Goal: Information Seeking & Learning: Learn about a topic

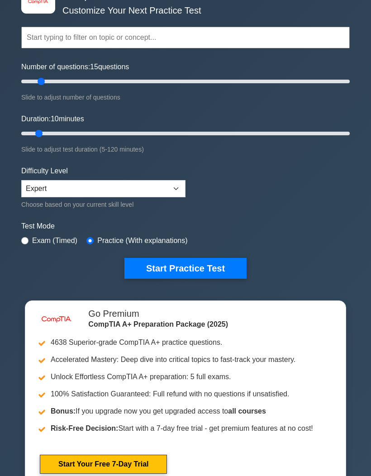
type input "10"
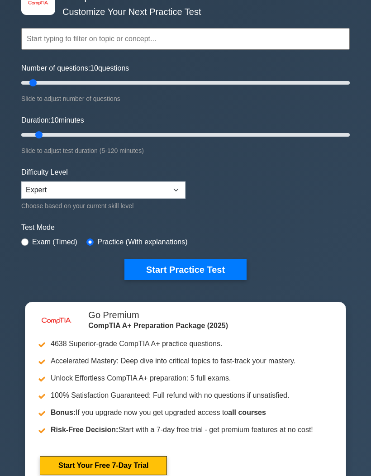
scroll to position [57, 0]
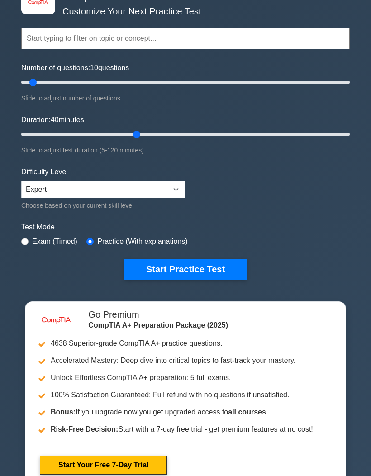
type input "45"
click at [184, 263] on button "Start Practice Test" at bounding box center [185, 269] width 122 height 21
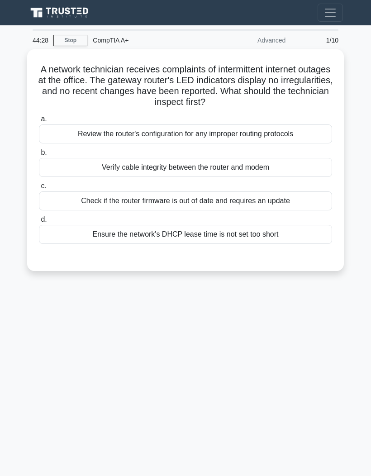
click at [233, 167] on div "Verify cable integrity between the router and modem" at bounding box center [185, 167] width 293 height 19
click at [39, 156] on input "b. Verify cable integrity between the router and modem" at bounding box center [39, 153] width 0 height 6
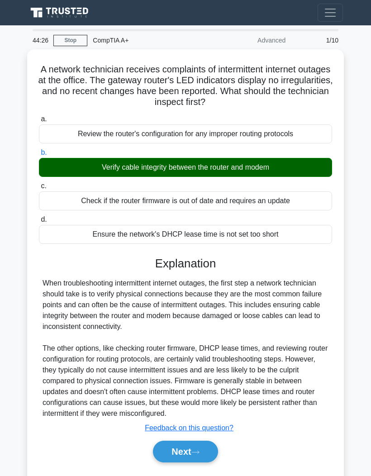
scroll to position [44, 0]
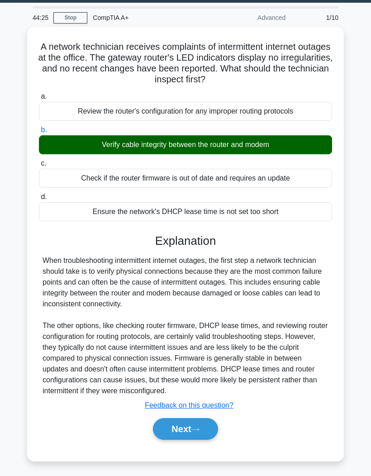
click at [191, 424] on button "Next" at bounding box center [185, 429] width 65 height 22
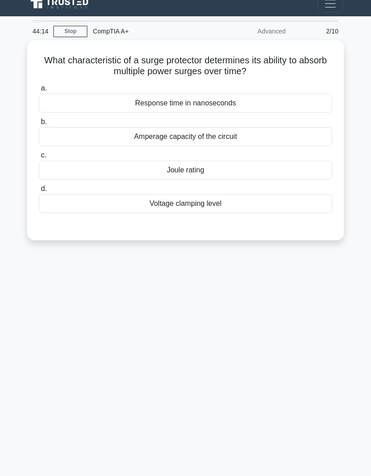
click at [304, 194] on div "Voltage clamping level" at bounding box center [185, 203] width 293 height 19
click at [39, 186] on input "d. Voltage clamping level" at bounding box center [39, 189] width 0 height 6
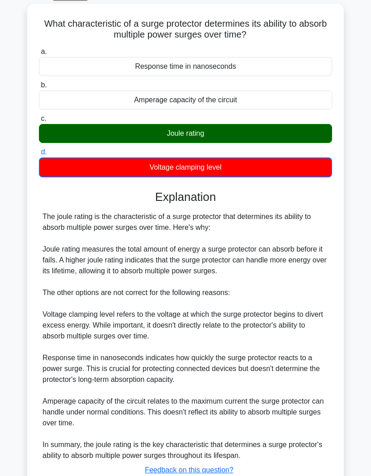
scroll to position [84, 0]
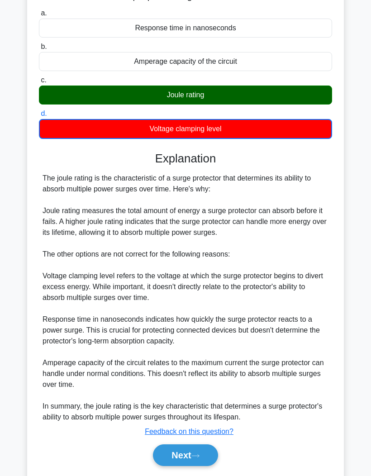
click at [205, 464] on button "Next" at bounding box center [185, 455] width 65 height 22
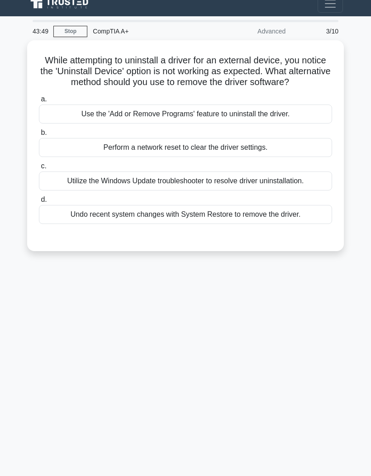
click at [317, 205] on div "Undo recent system changes with System Restore to remove the driver." at bounding box center [185, 214] width 293 height 19
click at [39, 198] on input "d. Undo recent system changes with System Restore to remove the driver." at bounding box center [39, 200] width 0 height 6
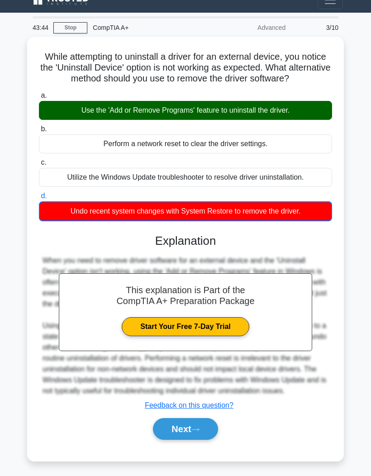
click at [200, 440] on button "Next" at bounding box center [185, 429] width 65 height 22
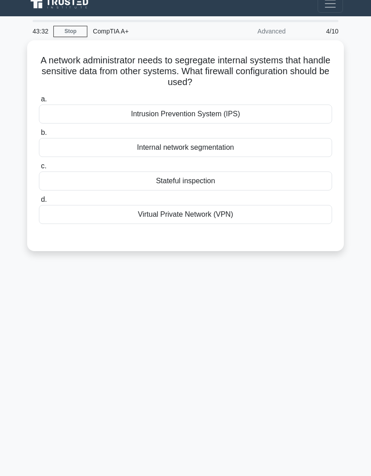
click at [265, 138] on div "Internal network segmentation" at bounding box center [185, 147] width 293 height 19
click at [39, 130] on input "b. Internal network segmentation" at bounding box center [39, 133] width 0 height 6
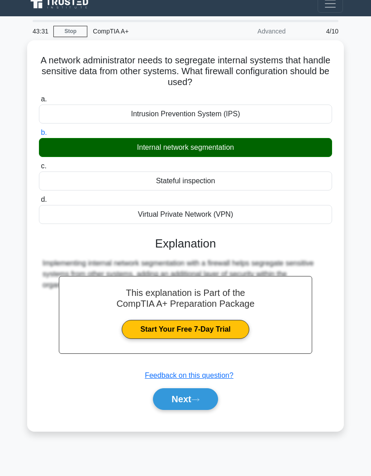
click at [206, 388] on button "Next" at bounding box center [185, 399] width 65 height 22
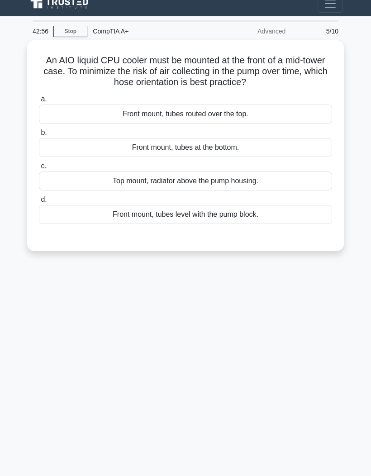
click at [322, 138] on div "Front mount, tubes at the bottom." at bounding box center [185, 147] width 293 height 19
click at [39, 130] on input "b. Front mount, tubes at the bottom." at bounding box center [39, 133] width 0 height 6
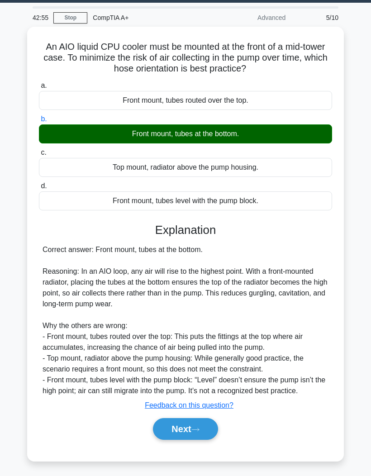
click at [199, 440] on button "Next" at bounding box center [185, 429] width 65 height 22
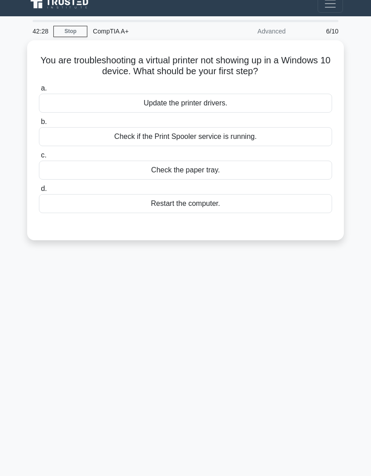
click at [298, 127] on div "Check if the Print Spooler service is running." at bounding box center [185, 136] width 293 height 19
click at [39, 119] on input "b. Check if the Print Spooler service is running." at bounding box center [39, 122] width 0 height 6
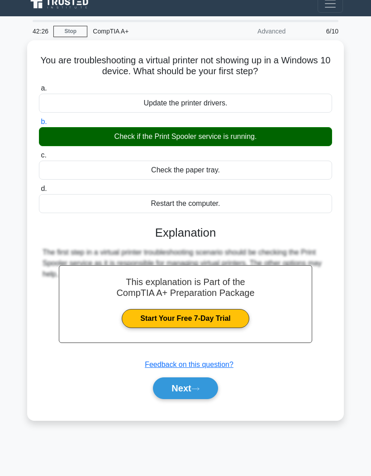
click at [199, 386] on icon at bounding box center [195, 388] width 8 height 5
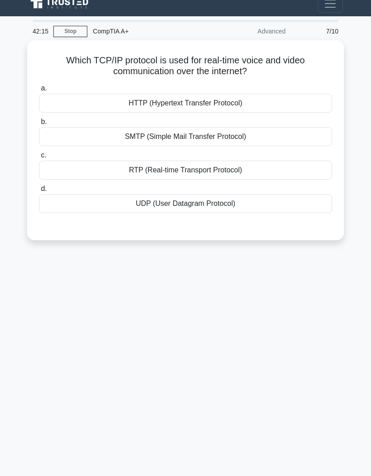
click at [296, 194] on div "UDP (User Datagram Protocol)" at bounding box center [185, 203] width 293 height 19
click at [39, 186] on input "d. UDP (User Datagram Protocol)" at bounding box center [39, 189] width 0 height 6
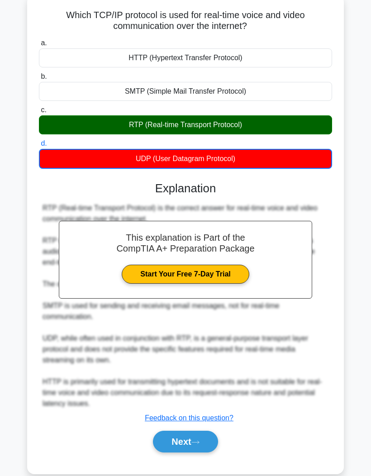
scroll to position [78, 0]
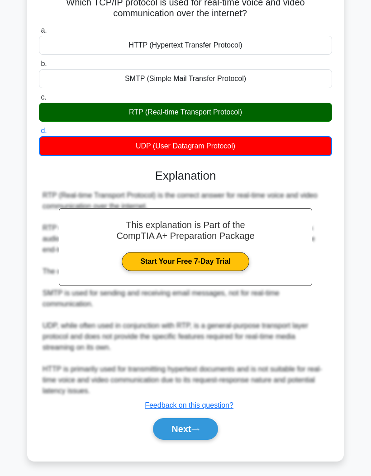
click at [197, 421] on button "Next" at bounding box center [185, 429] width 65 height 22
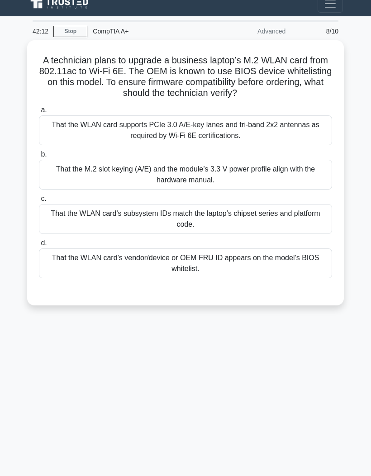
scroll to position [37, 0]
click at [316, 160] on div "That the M.2 slot keying (A/E) and the module’s 3.3 V power profile align with …" at bounding box center [185, 175] width 293 height 30
click at [39, 157] on input "b. That the M.2 slot keying (A/E) and the module’s 3.3 V power profile align wi…" at bounding box center [39, 155] width 0 height 6
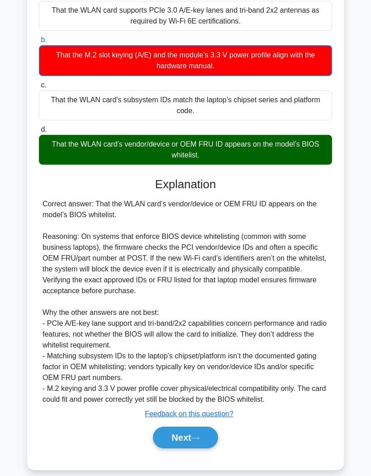
scroll to position [128, 0]
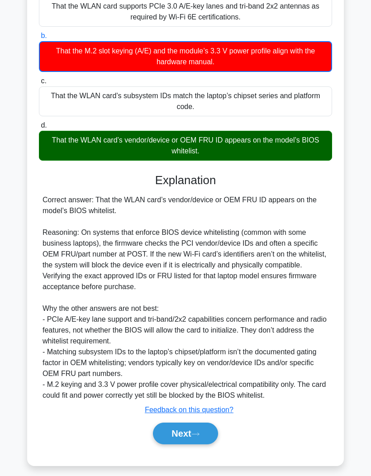
click at [197, 436] on icon at bounding box center [195, 433] width 8 height 5
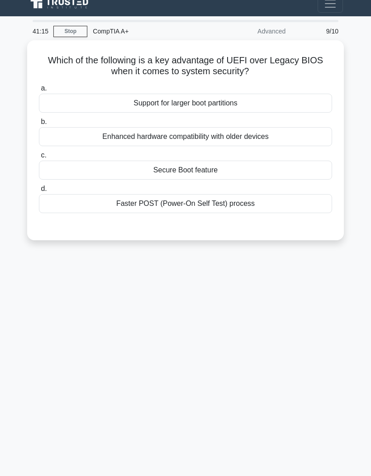
click at [308, 161] on div "Secure Boot feature" at bounding box center [185, 170] width 293 height 19
click at [39, 152] on input "c. Secure Boot feature" at bounding box center [39, 155] width 0 height 6
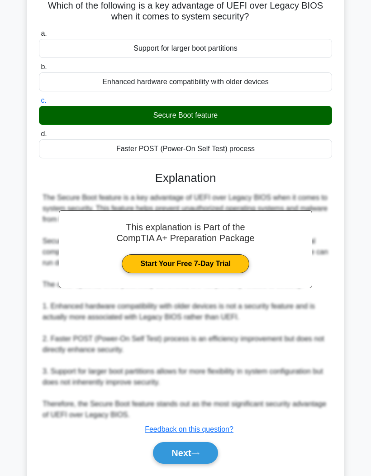
scroll to position [72, 0]
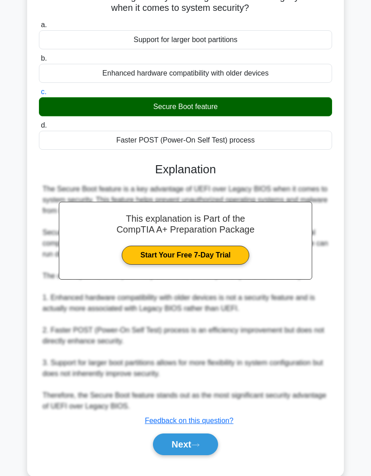
click at [199, 446] on icon at bounding box center [195, 444] width 7 height 3
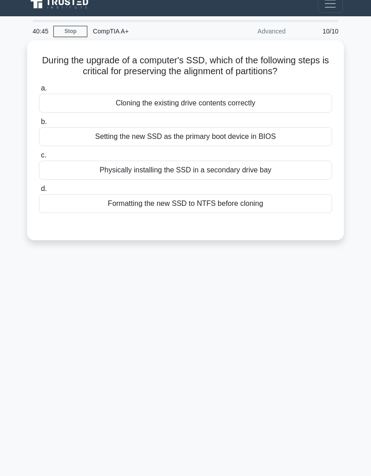
click at [307, 94] on div "Cloning the existing drive contents correctly" at bounding box center [185, 103] width 293 height 19
click at [39, 85] on input "a. Cloning the existing drive contents correctly" at bounding box center [39, 88] width 0 height 6
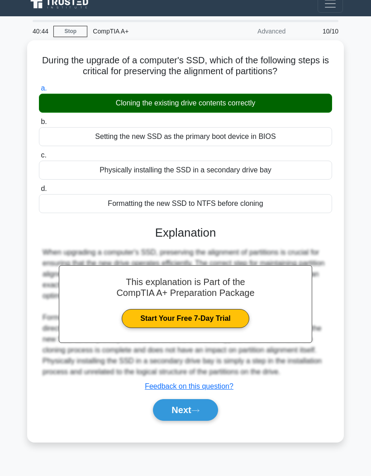
click at [207, 399] on button "Next" at bounding box center [185, 410] width 65 height 22
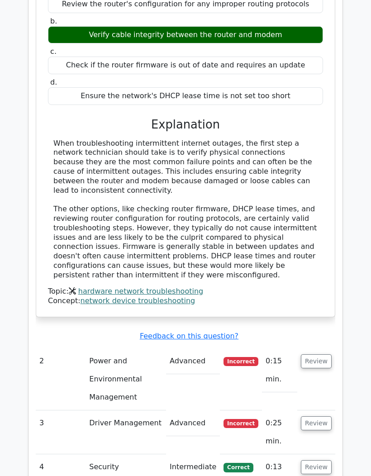
scroll to position [1004, 0]
click at [317, 354] on button "Review" at bounding box center [316, 361] width 31 height 14
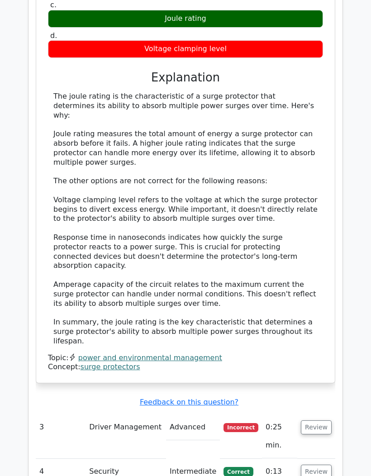
click at [318, 421] on button "Review" at bounding box center [316, 428] width 31 height 14
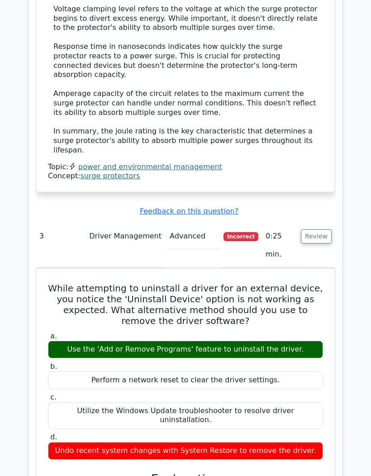
scroll to position [1707, 0]
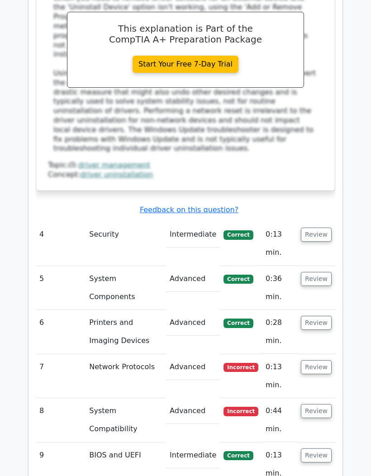
click at [319, 360] on button "Review" at bounding box center [316, 367] width 31 height 14
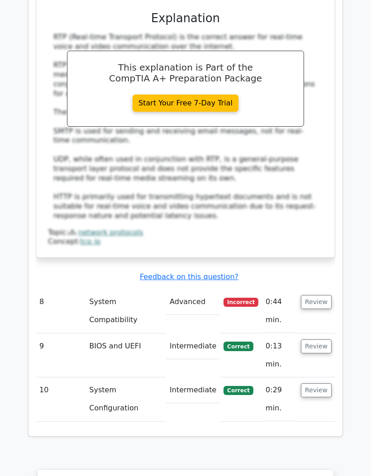
scroll to position [2771, 0]
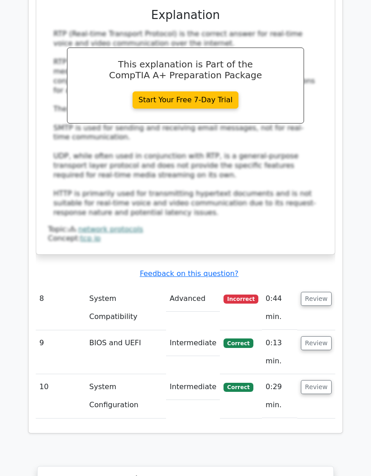
click at [321, 292] on button "Review" at bounding box center [316, 299] width 31 height 14
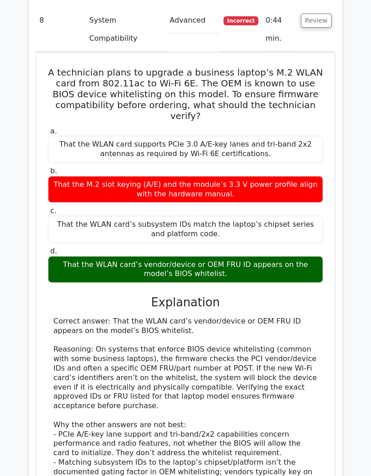
scroll to position [3038, 0]
